Goal: Navigation & Orientation: Understand site structure

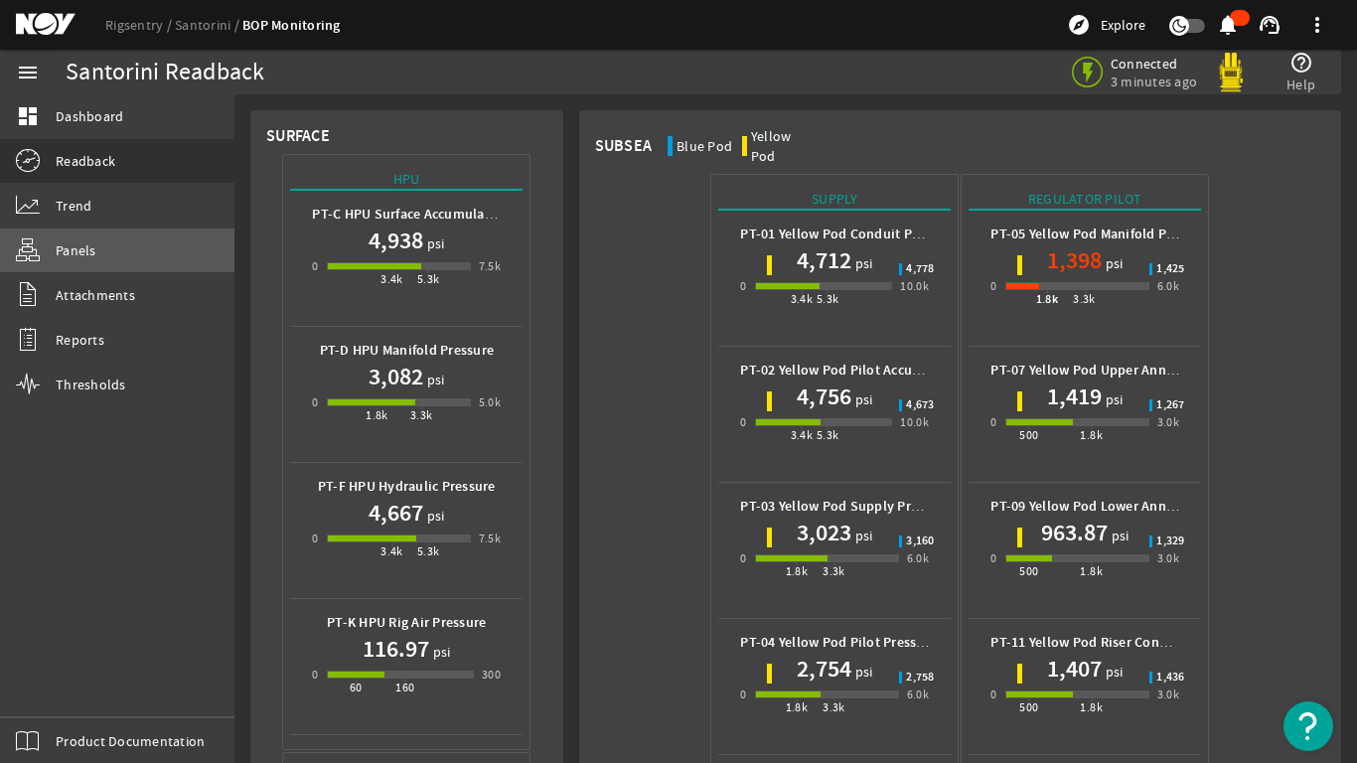
click at [56, 245] on span "Panels" at bounding box center [76, 250] width 41 height 20
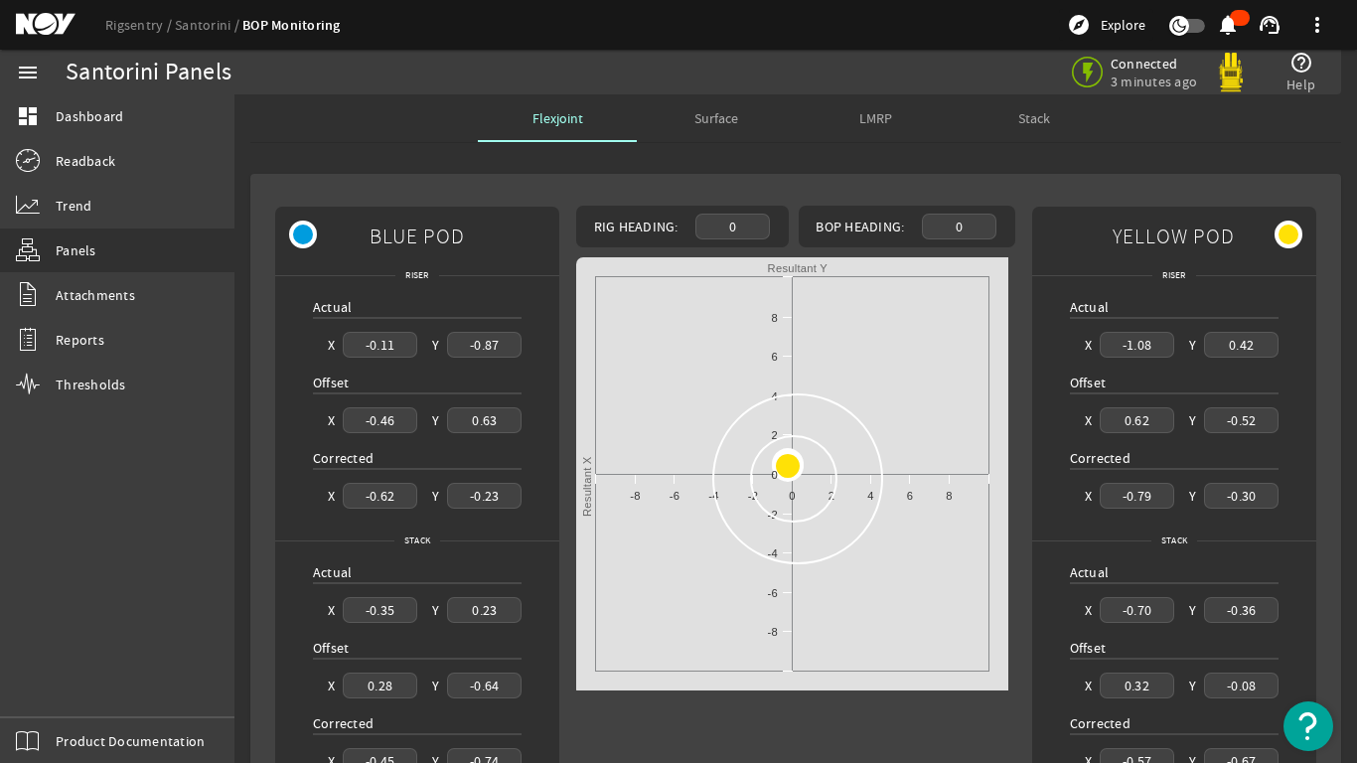
click at [1032, 118] on span "Stack" at bounding box center [1035, 118] width 32 height 14
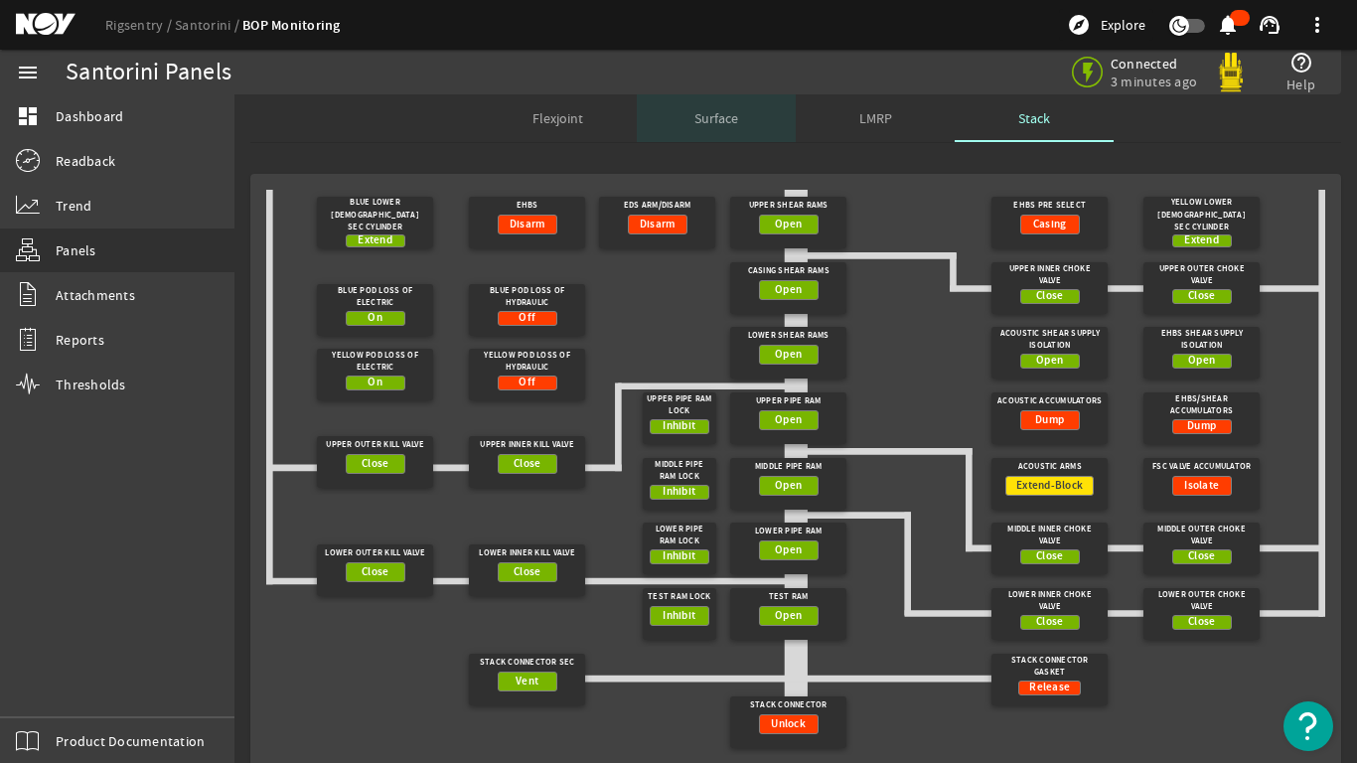
click at [700, 112] on span "Surface" at bounding box center [717, 118] width 44 height 14
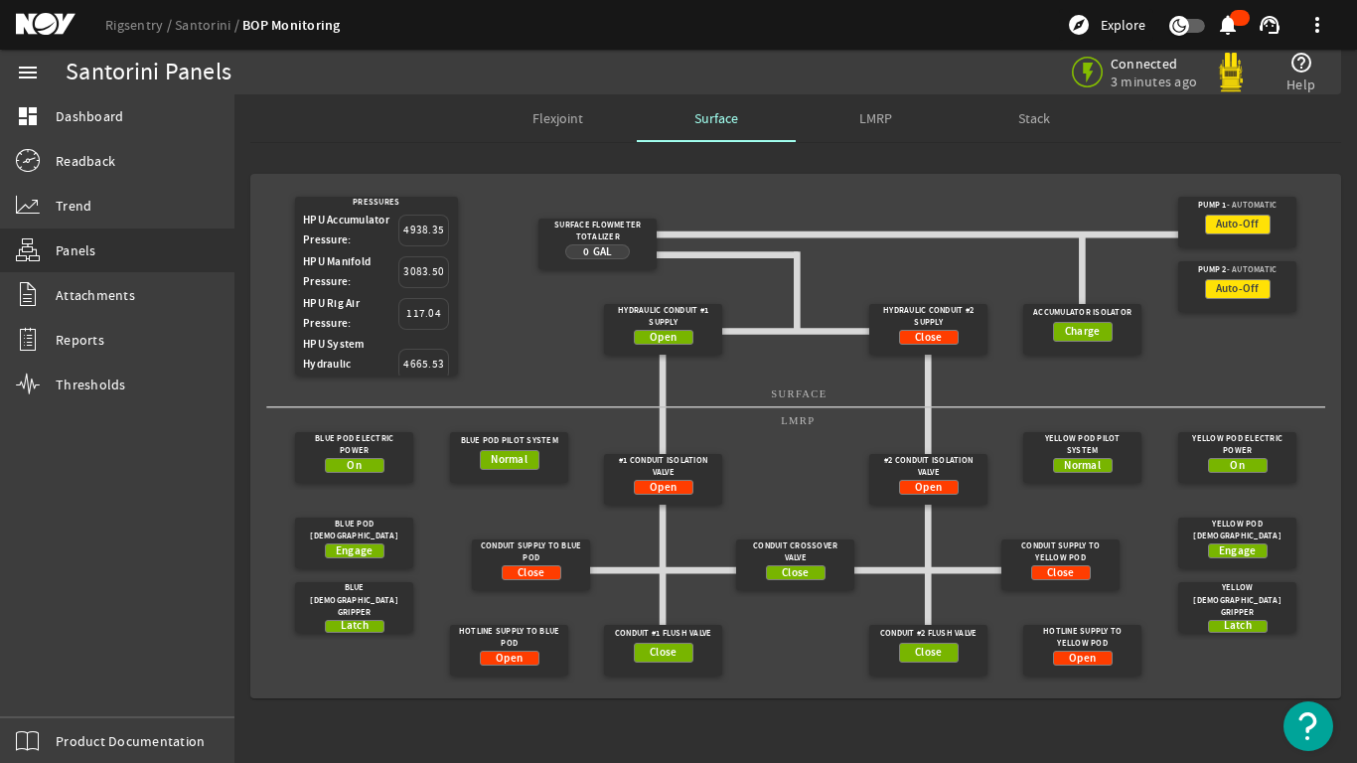
click at [876, 118] on span "LMRP" at bounding box center [876, 118] width 33 height 14
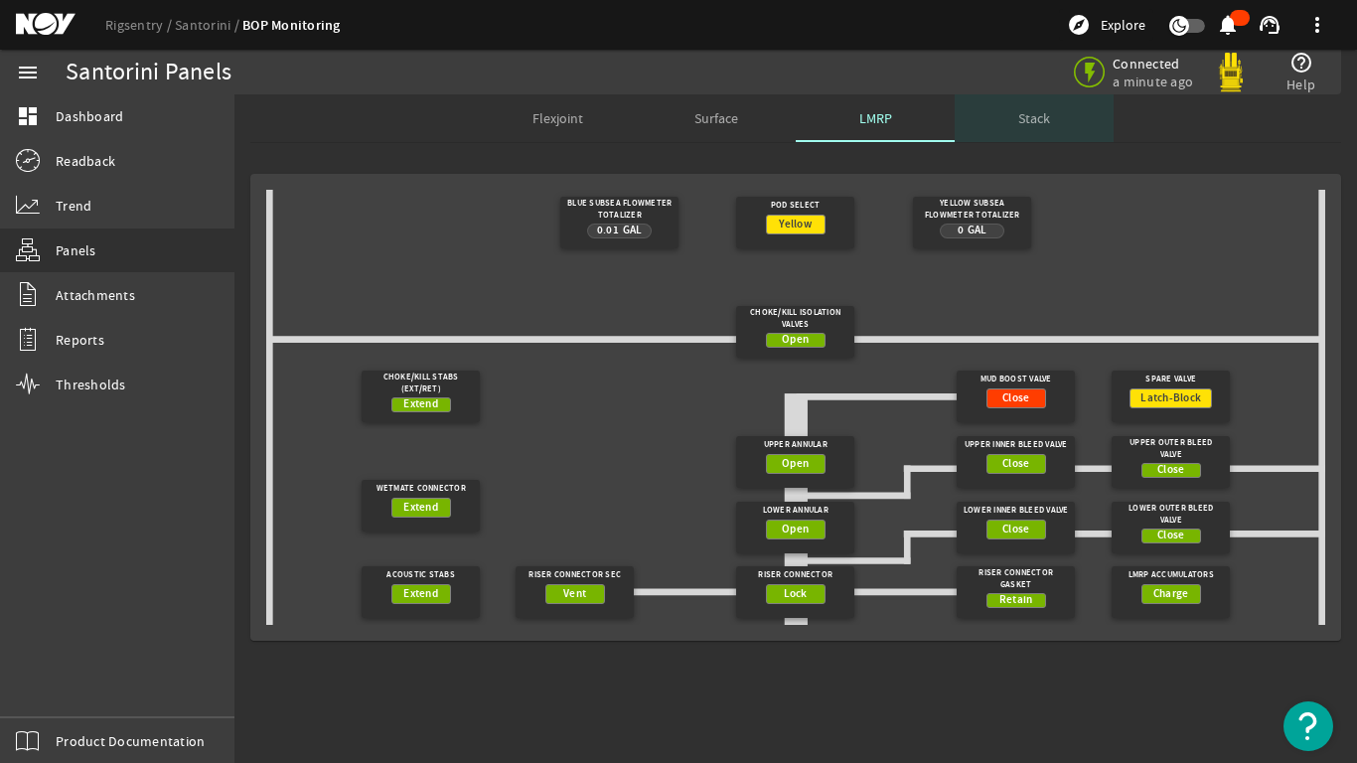
click at [1038, 111] on span "Stack" at bounding box center [1035, 118] width 32 height 14
